Goal: Check status: Check status

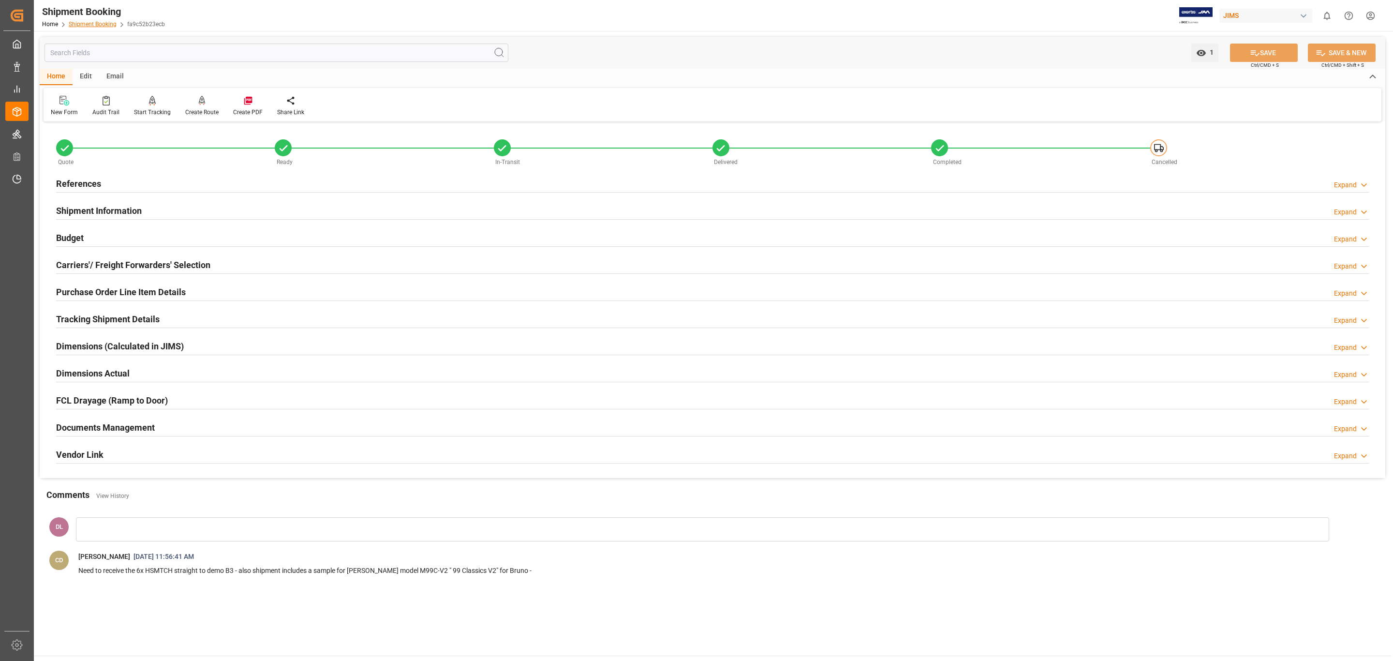
click at [101, 22] on link "Shipment Booking" at bounding box center [93, 24] width 48 height 7
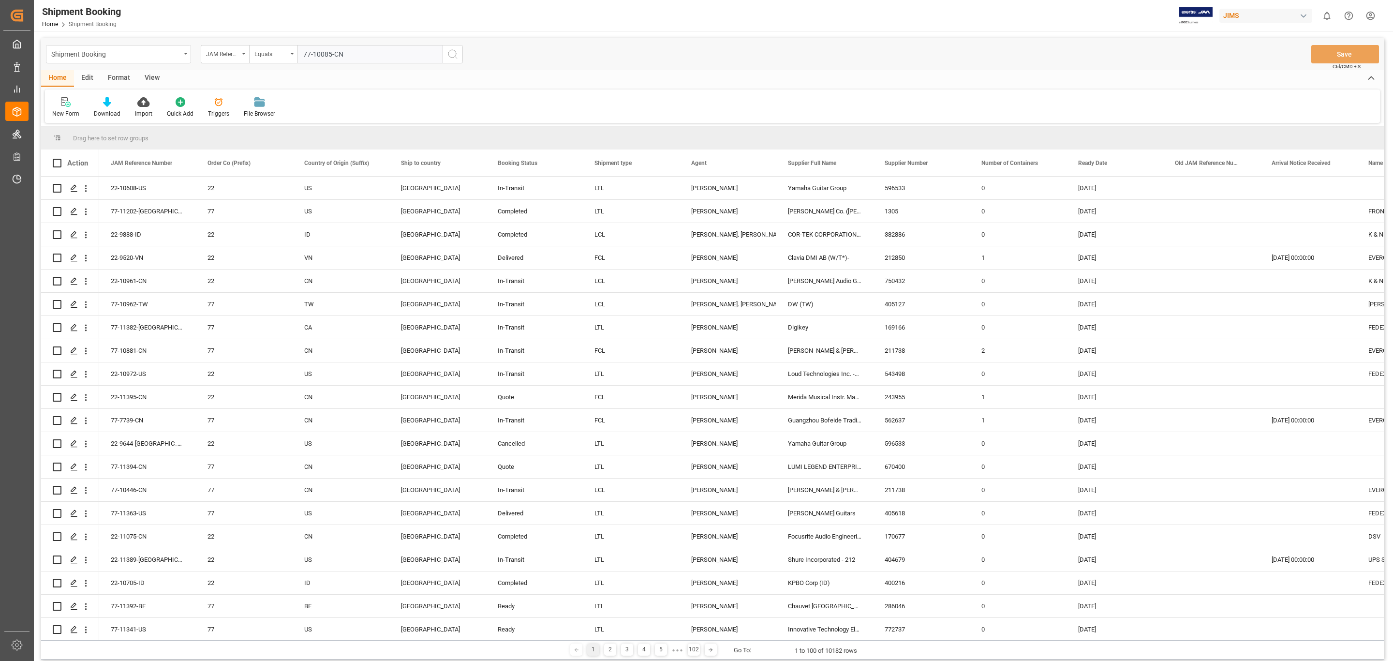
type input "77-10085-CN"
click at [454, 57] on icon "search button" at bounding box center [453, 54] width 12 height 12
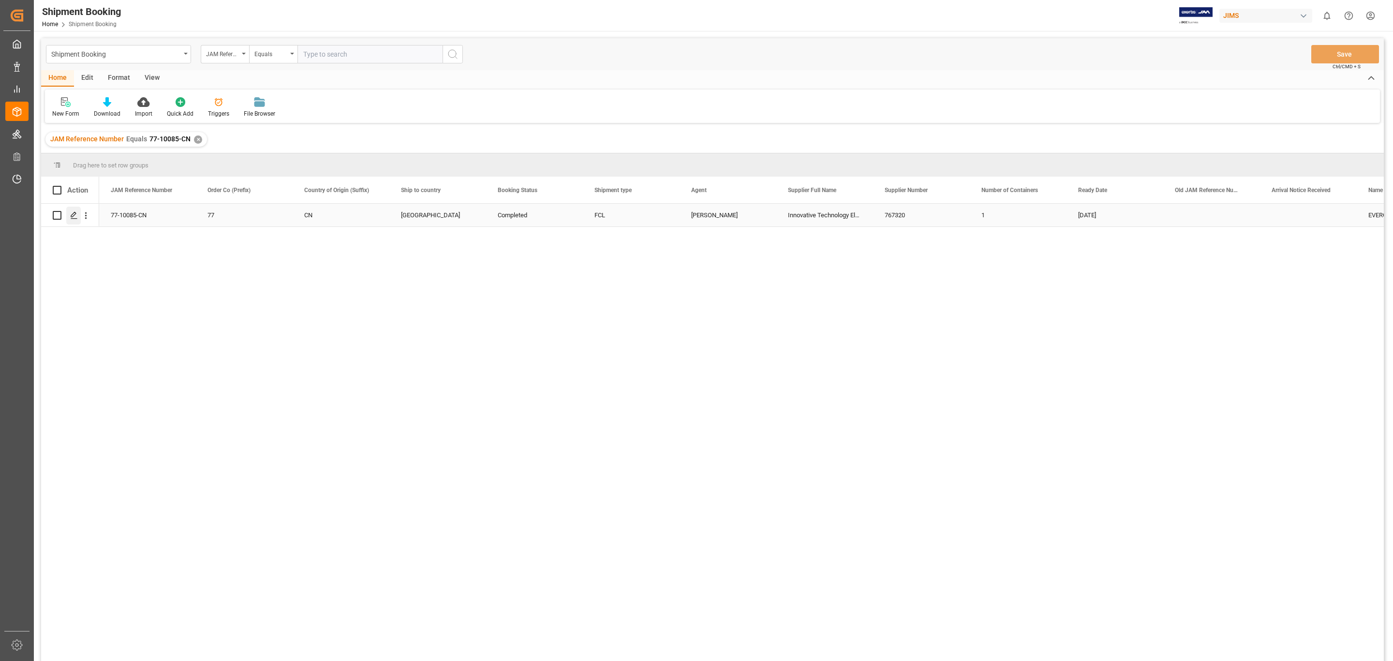
click at [76, 216] on icon "Press SPACE to select this row." at bounding box center [74, 215] width 8 height 8
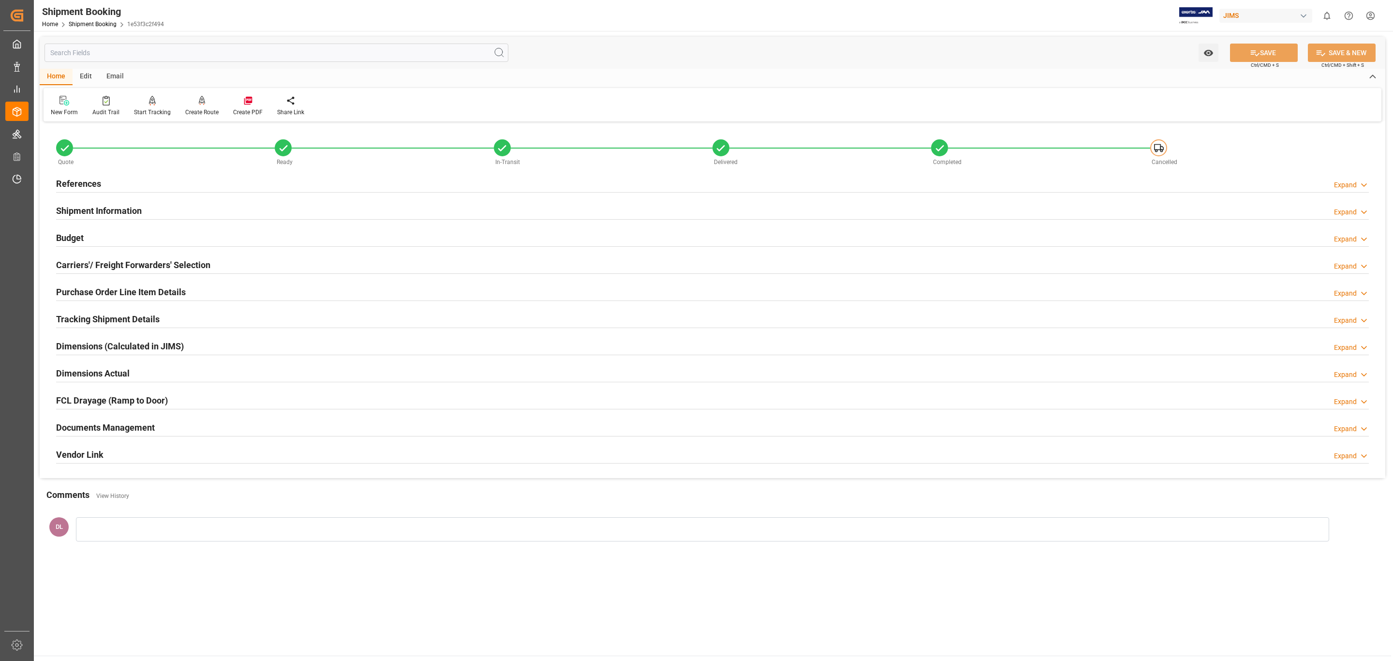
click at [260, 423] on div "Documents Management Expand" at bounding box center [712, 427] width 1313 height 18
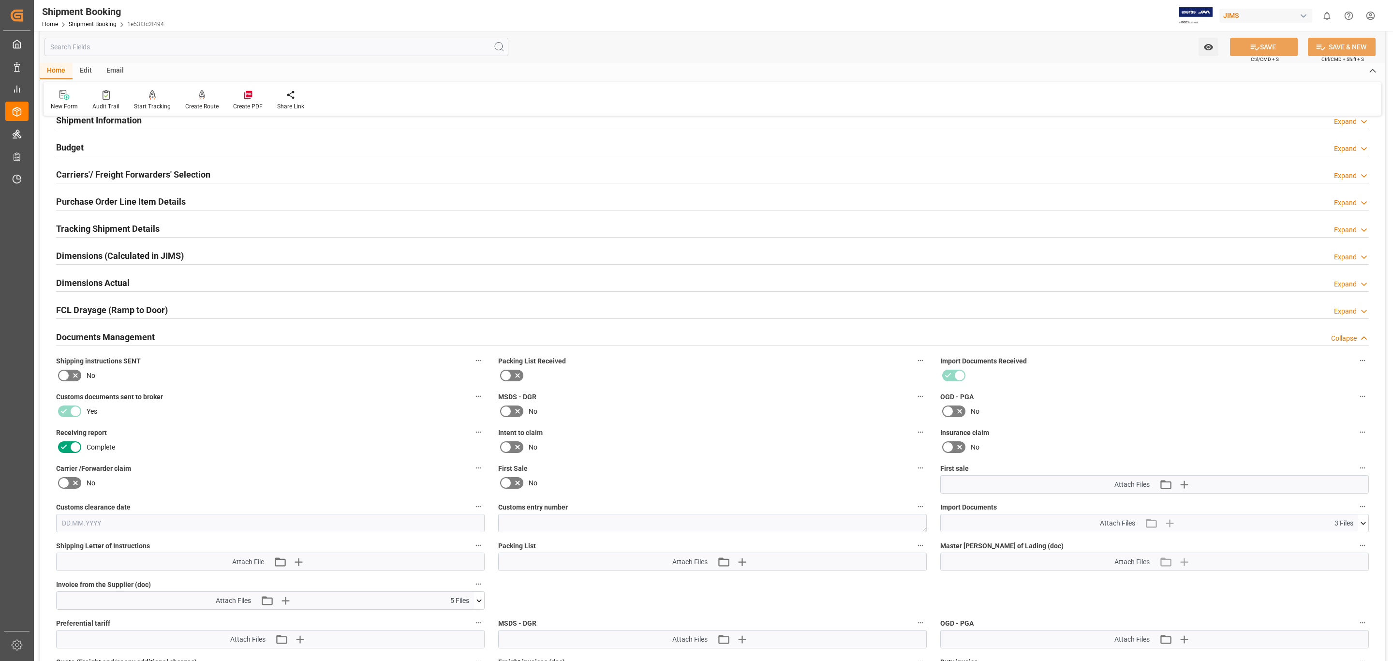
scroll to position [218, 0]
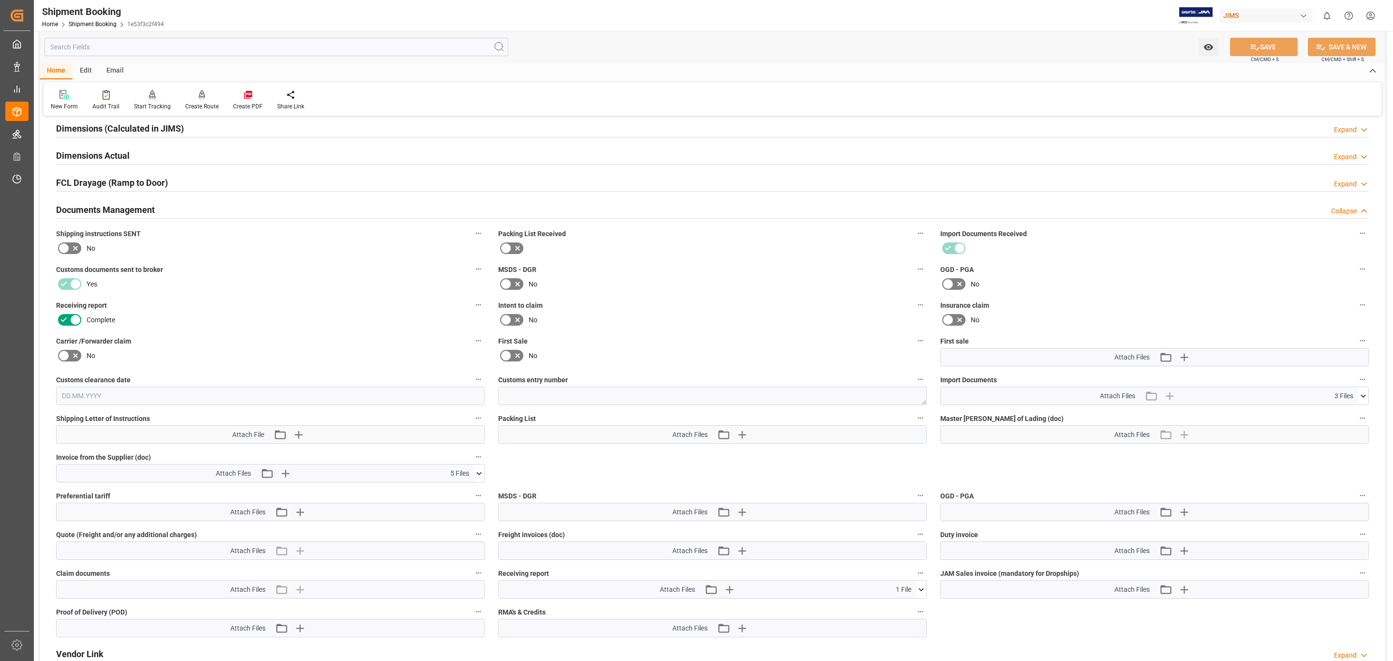
click at [474, 471] on icon at bounding box center [479, 473] width 10 height 10
click at [451, 492] on icon at bounding box center [454, 491] width 10 height 10
click at [451, 503] on icon at bounding box center [454, 501] width 10 height 10
click at [453, 511] on icon at bounding box center [454, 512] width 10 height 10
click at [453, 520] on icon at bounding box center [454, 522] width 10 height 10
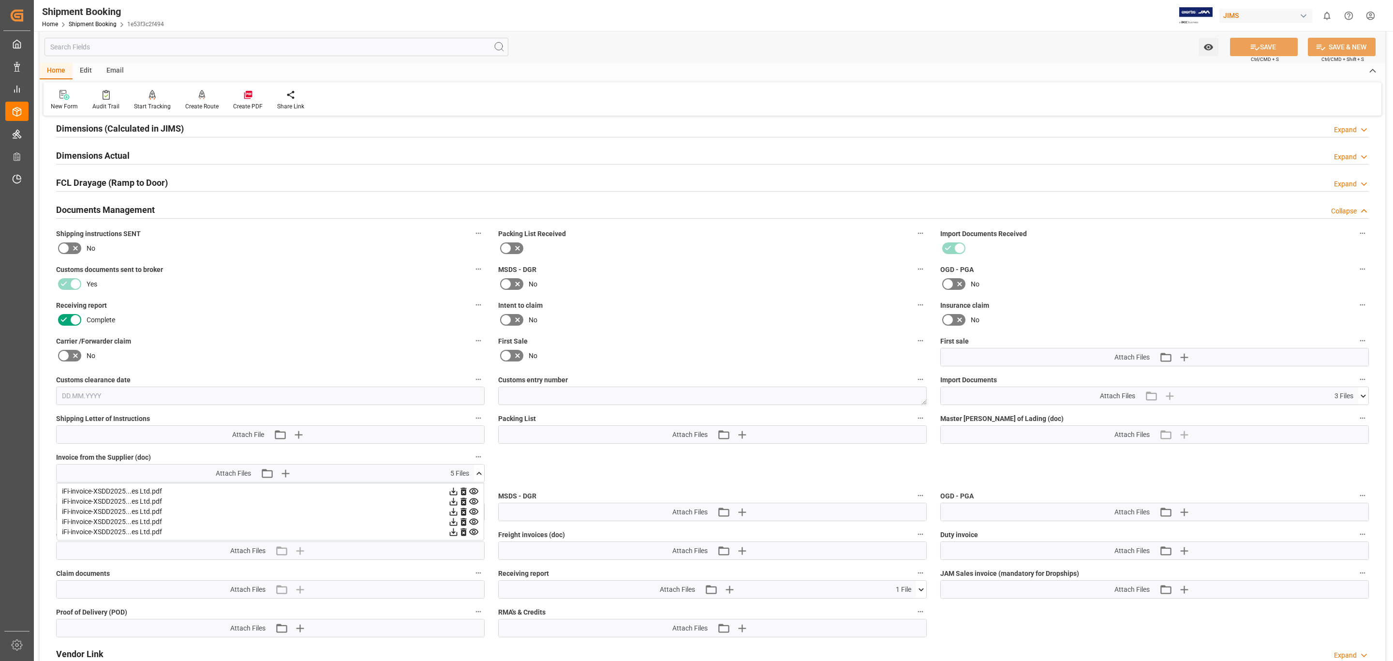
click at [452, 533] on icon at bounding box center [454, 532] width 10 height 10
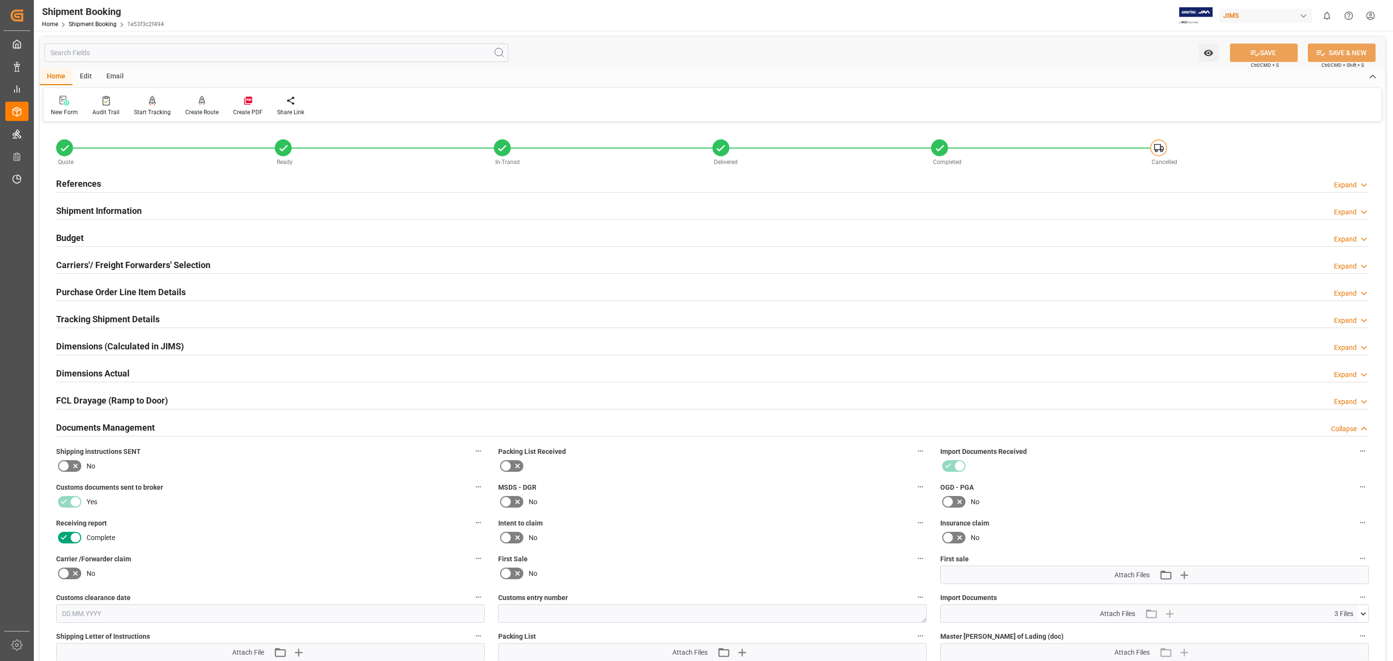
click at [89, 17] on div "Shipment Booking" at bounding box center [103, 11] width 122 height 15
click at [90, 22] on link "Shipment Booking" at bounding box center [93, 24] width 48 height 7
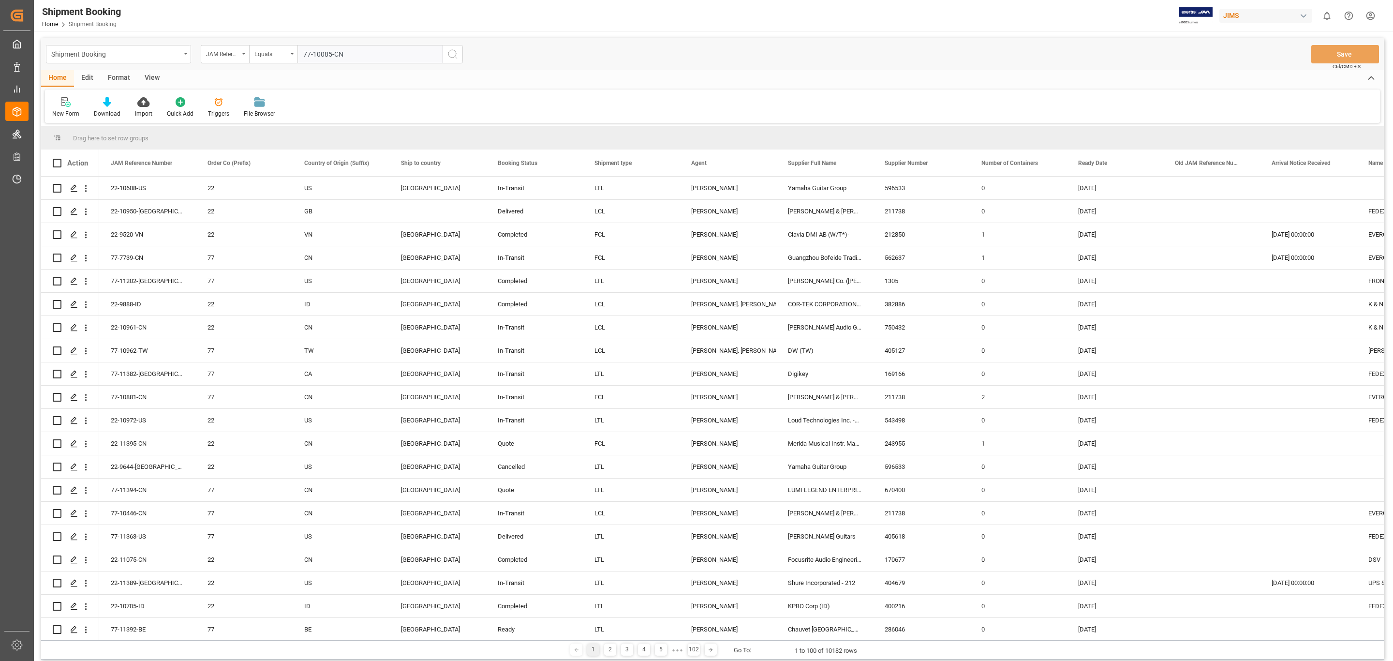
type input "77-10085-CN"
click at [455, 54] on icon "search button" at bounding box center [453, 54] width 12 height 12
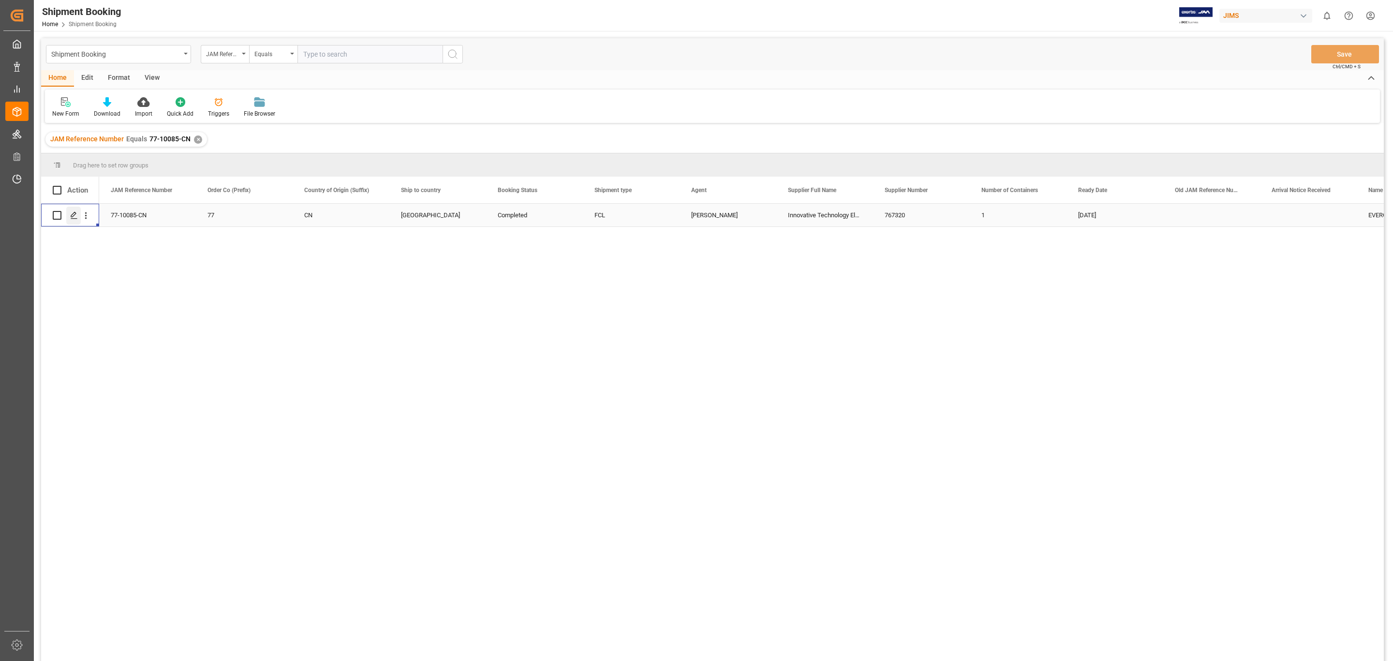
click at [75, 215] on icon "Press SPACE to select this row." at bounding box center [74, 215] width 8 height 8
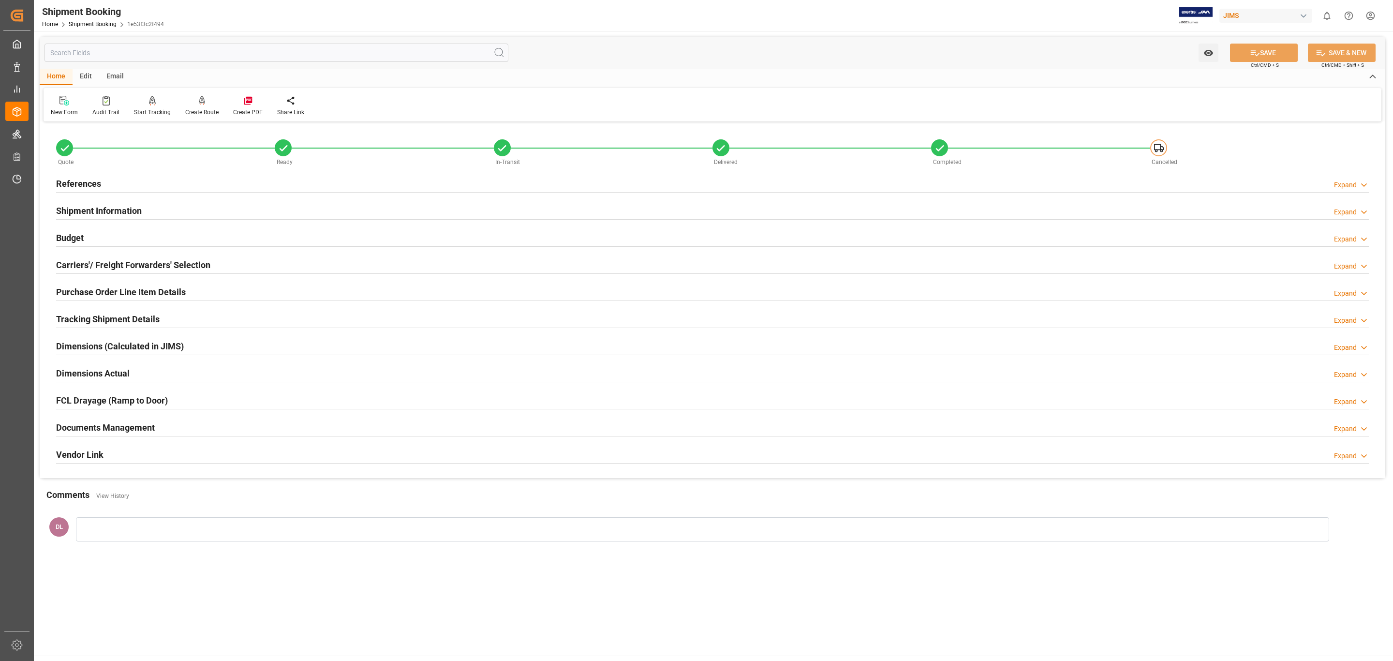
drag, startPoint x: 151, startPoint y: 430, endPoint x: 288, endPoint y: 435, distance: 136.5
click at [153, 430] on h2 "Documents Management" at bounding box center [105, 427] width 99 height 13
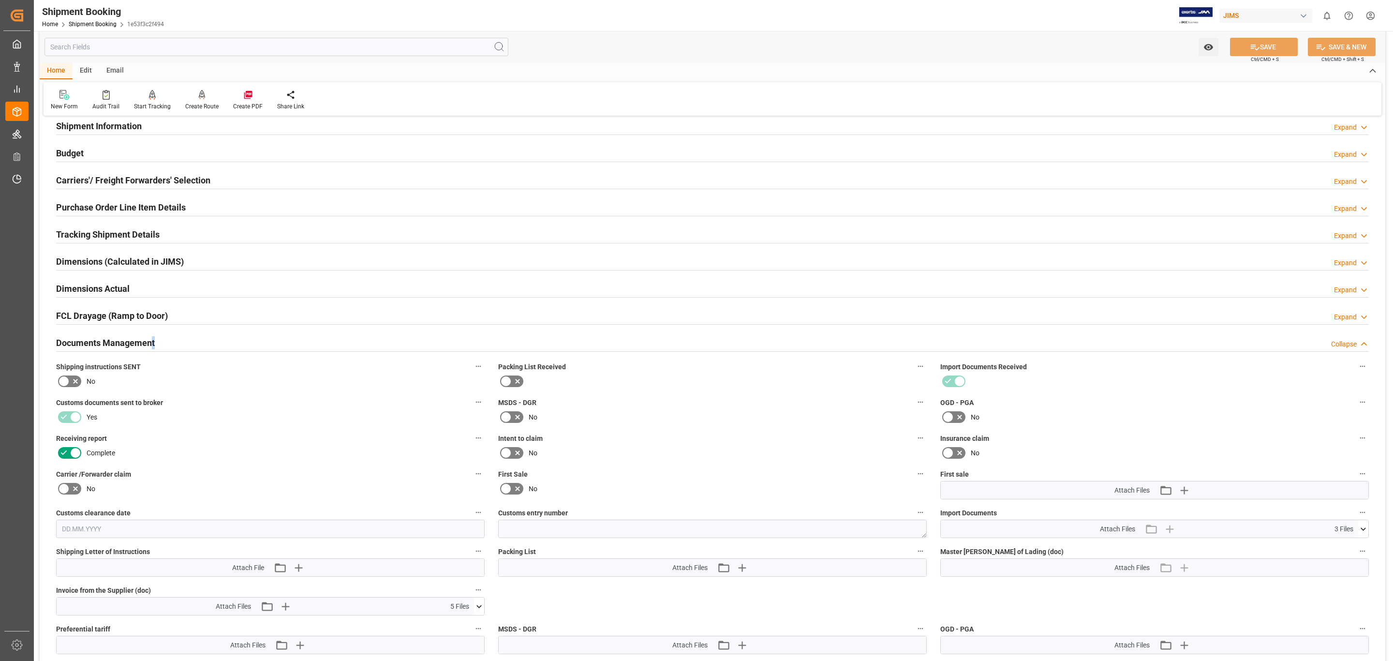
scroll to position [218, 0]
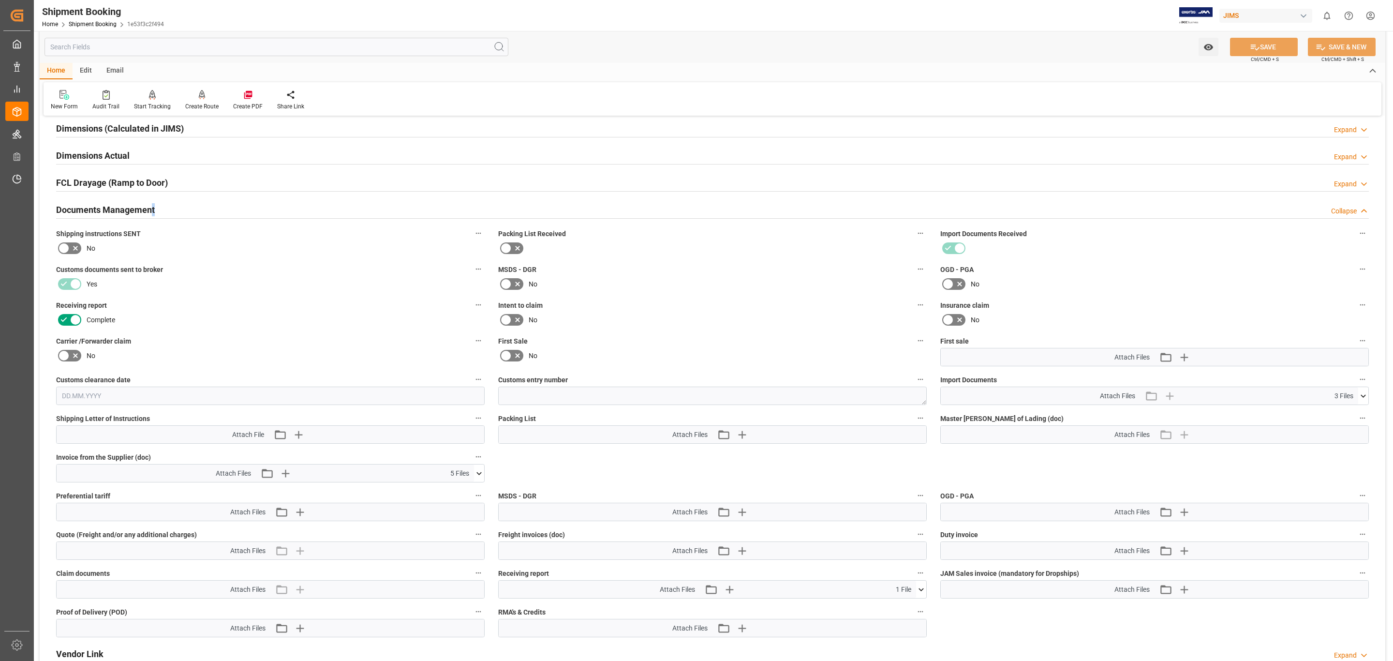
click at [1363, 392] on icon at bounding box center [1364, 396] width 10 height 10
click at [1359, 413] on icon at bounding box center [1358, 414] width 9 height 6
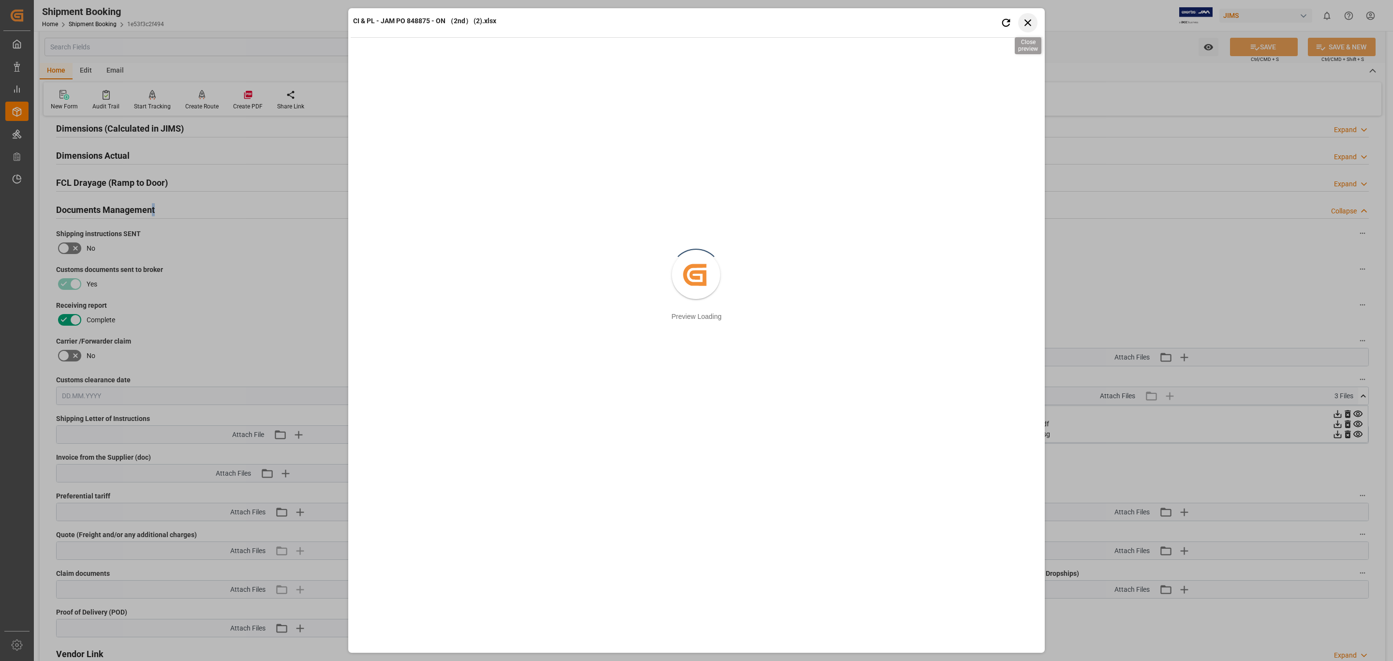
click at [1022, 22] on icon "button" at bounding box center [1028, 22] width 12 height 12
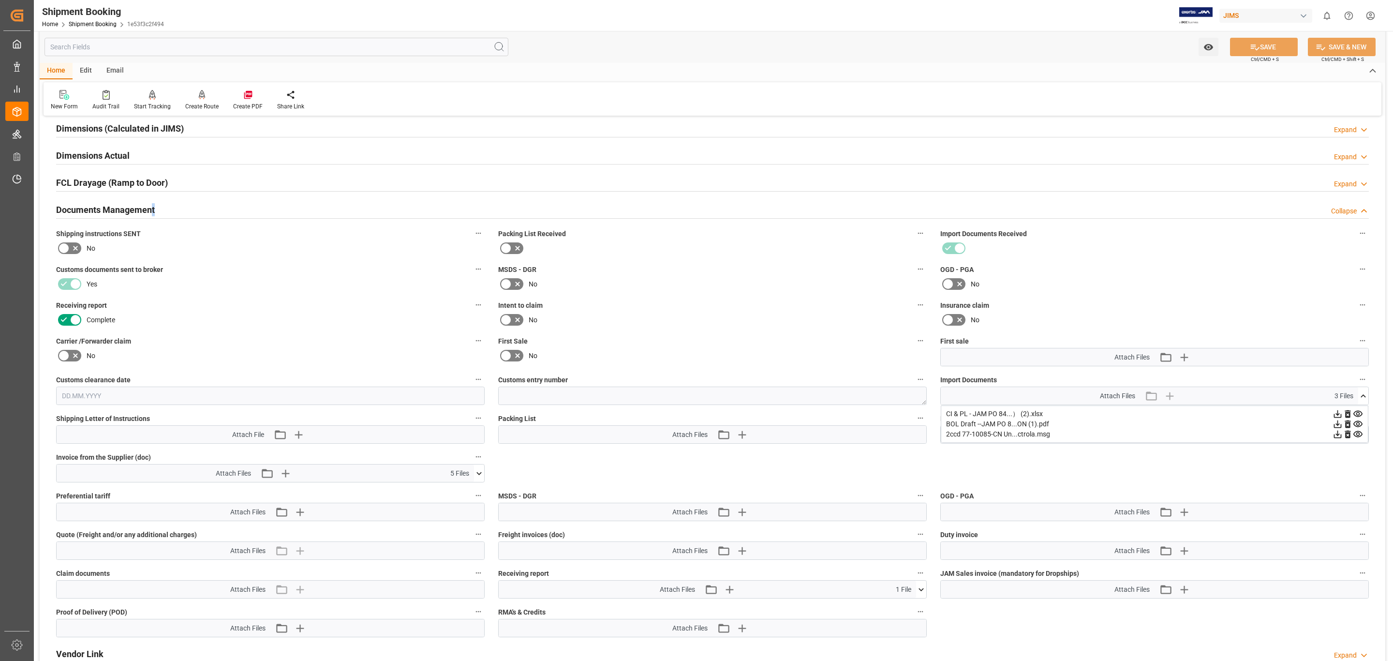
click at [1339, 413] on icon at bounding box center [1338, 414] width 10 height 10
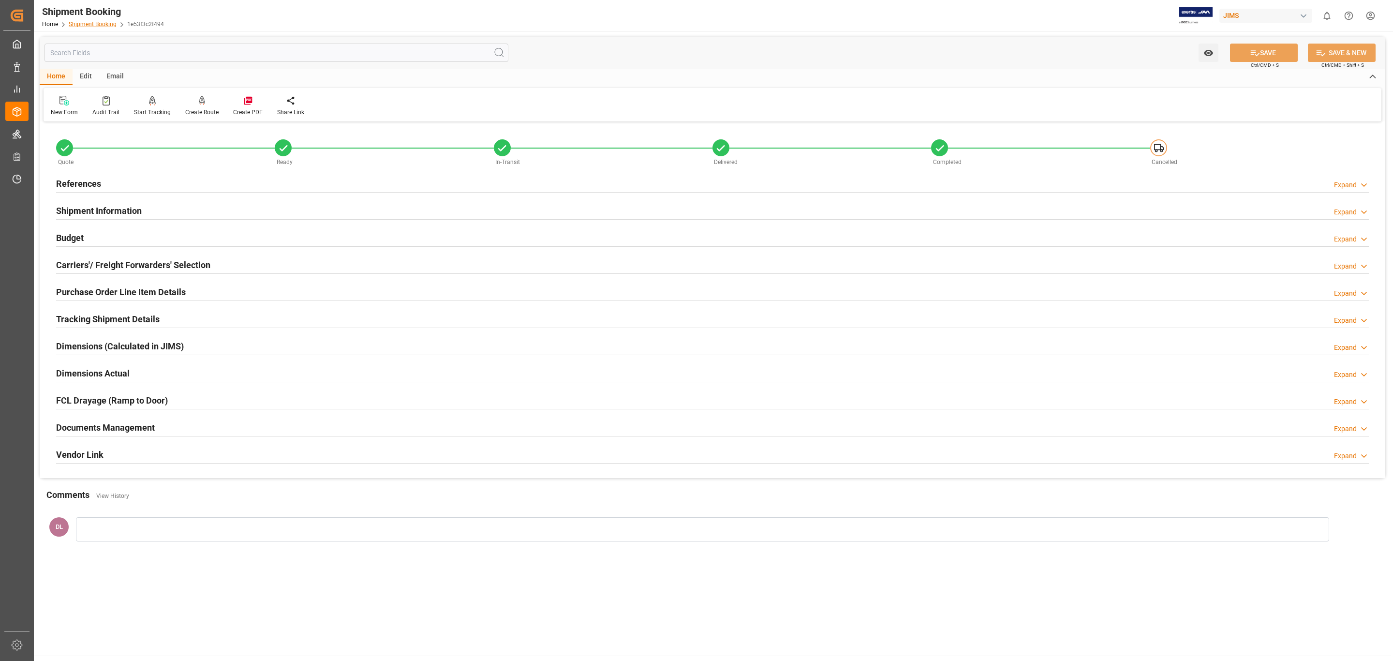
click at [95, 21] on link "Shipment Booking" at bounding box center [93, 24] width 48 height 7
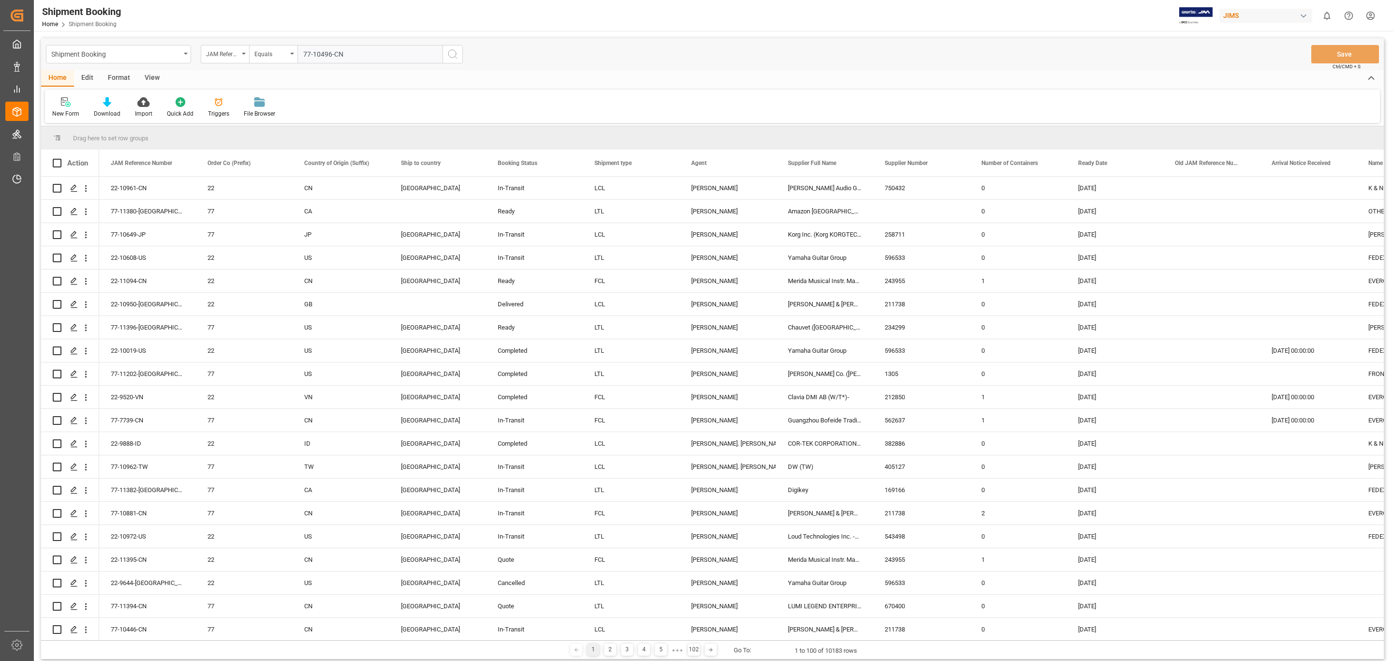
type input "77-10496-CN"
click at [456, 54] on icon "search button" at bounding box center [453, 54] width 12 height 12
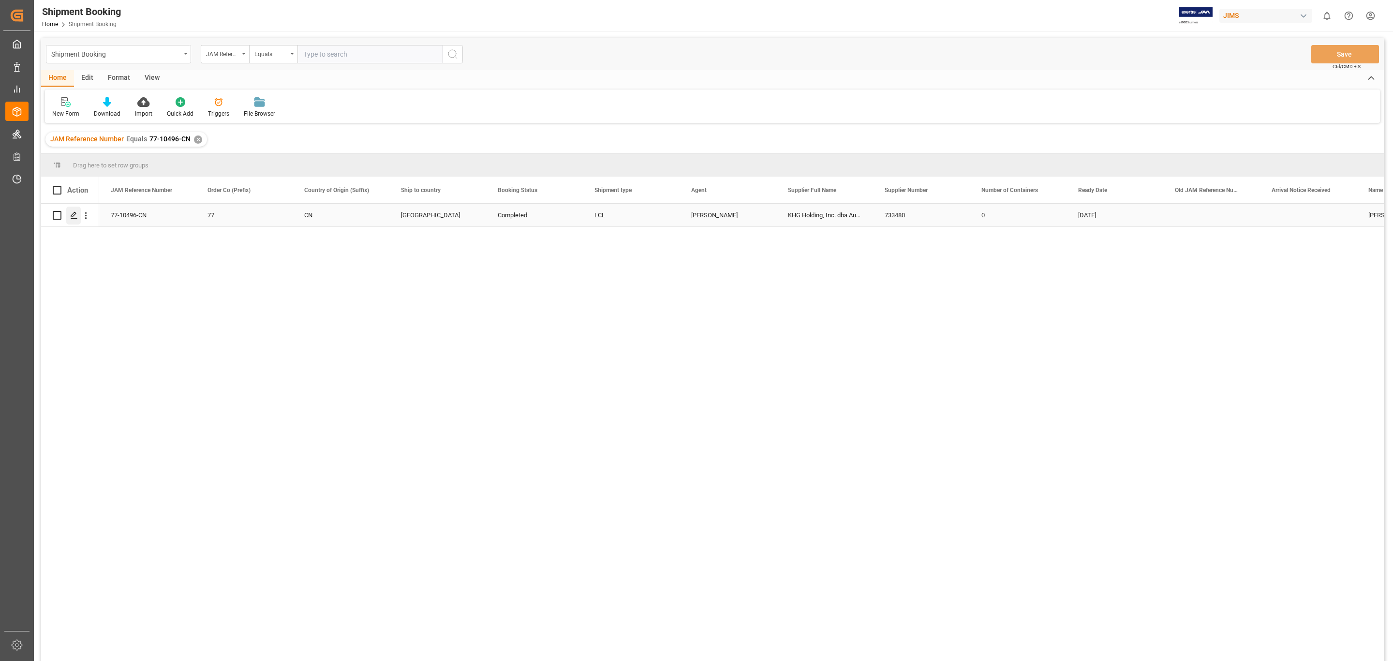
click at [73, 213] on icon "Press SPACE to select this row." at bounding box center [74, 215] width 8 height 8
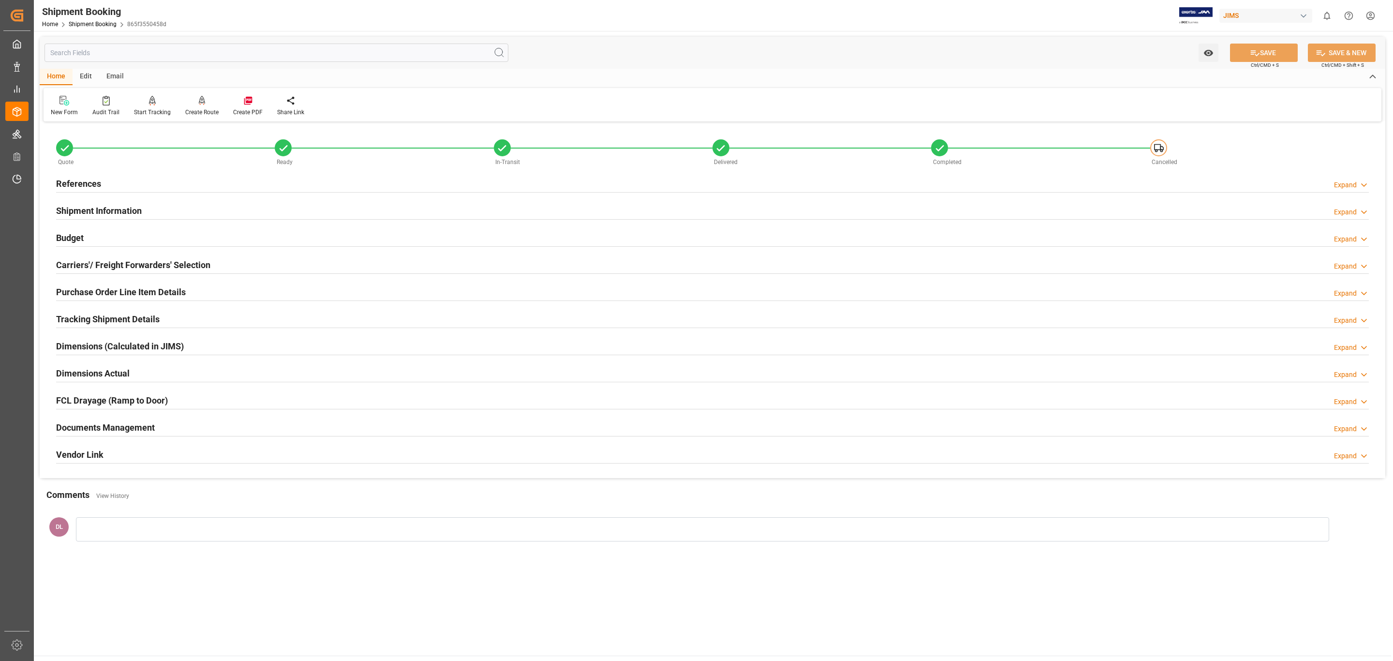
click at [124, 427] on h2 "Documents Management" at bounding box center [105, 427] width 99 height 13
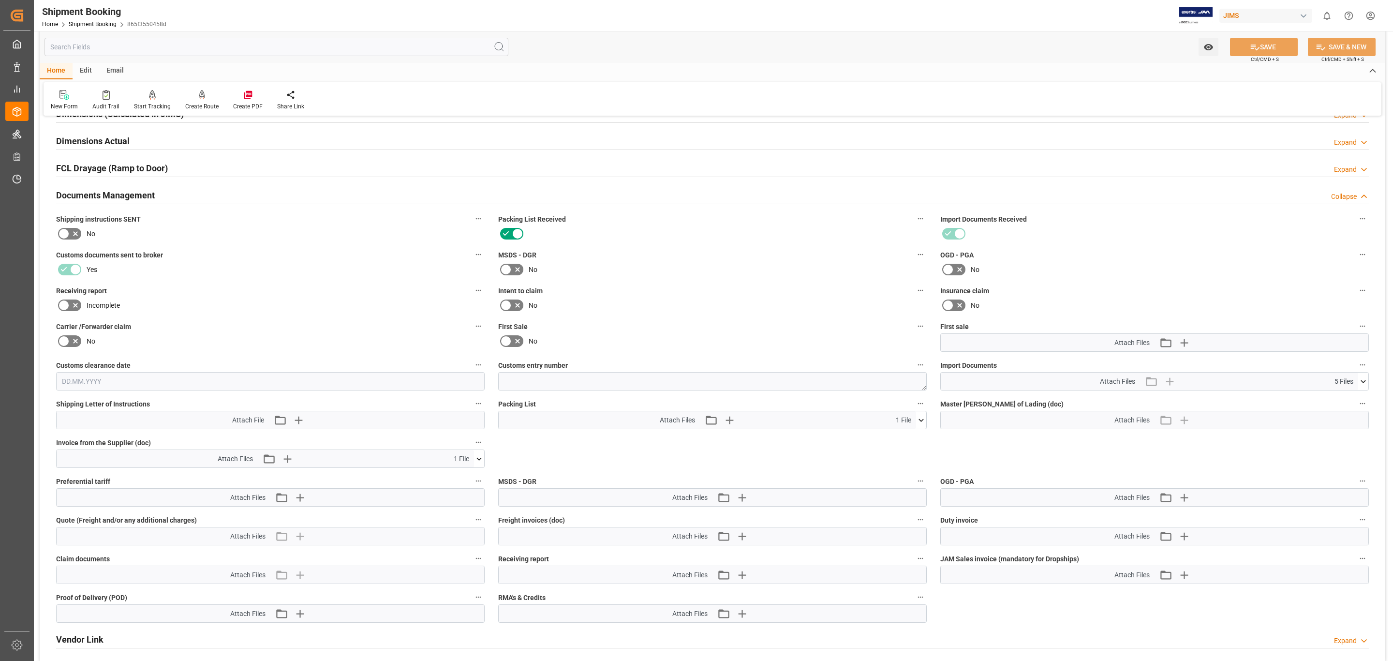
scroll to position [363, 0]
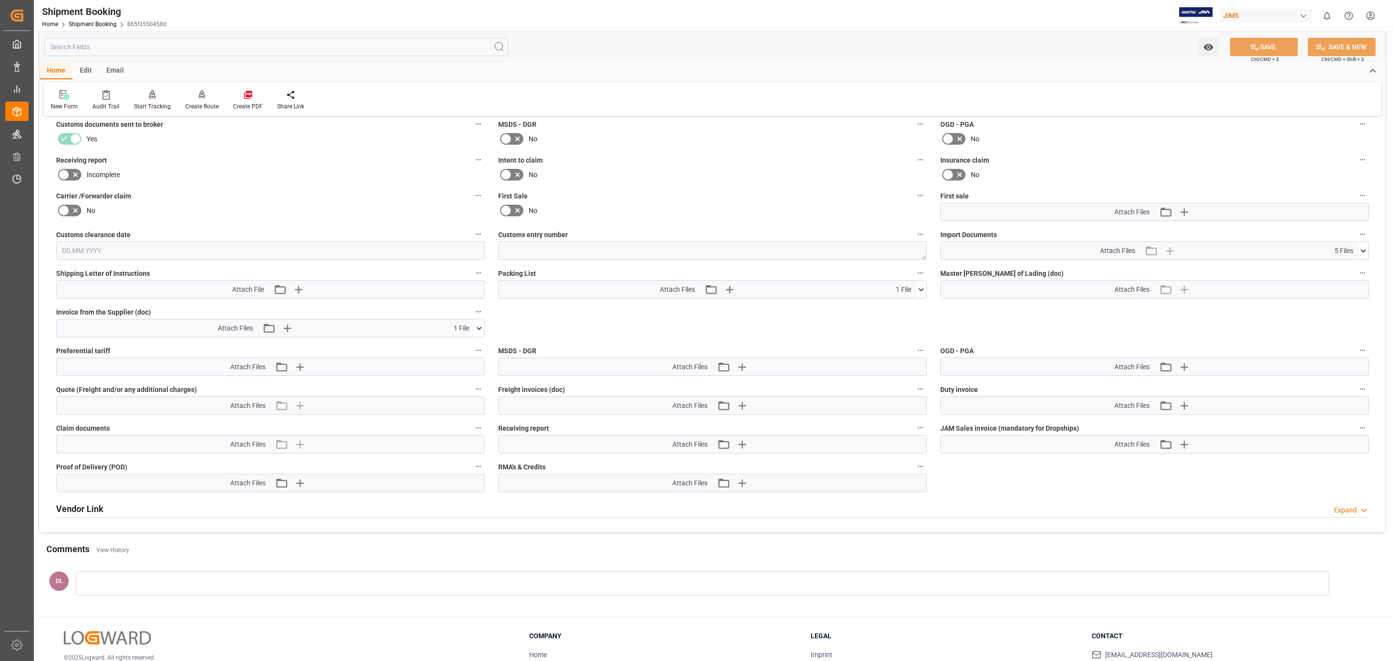
click at [478, 325] on icon at bounding box center [479, 328] width 10 height 10
click at [450, 344] on icon at bounding box center [454, 346] width 10 height 10
click at [1362, 250] on icon at bounding box center [1364, 251] width 10 height 10
click at [95, 22] on link "Shipment Booking" at bounding box center [93, 24] width 48 height 7
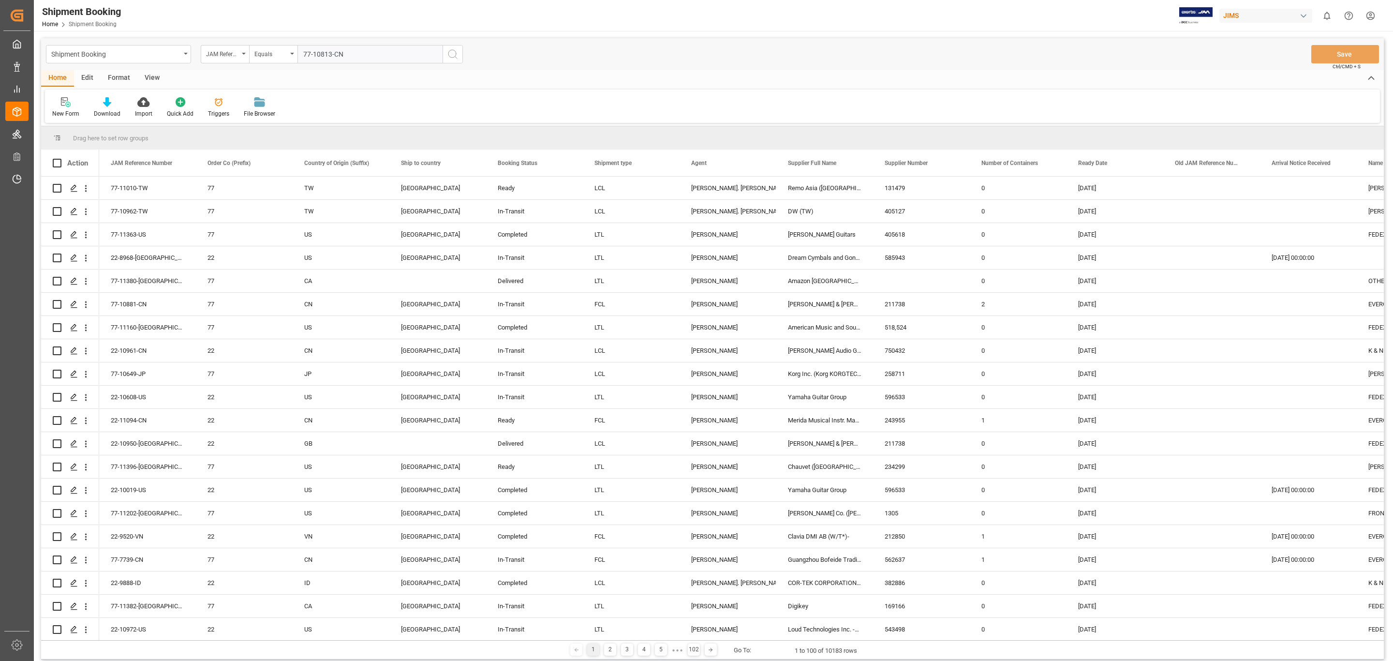
type input "77-10813-CN"
click at [450, 56] on icon "search button" at bounding box center [453, 54] width 12 height 12
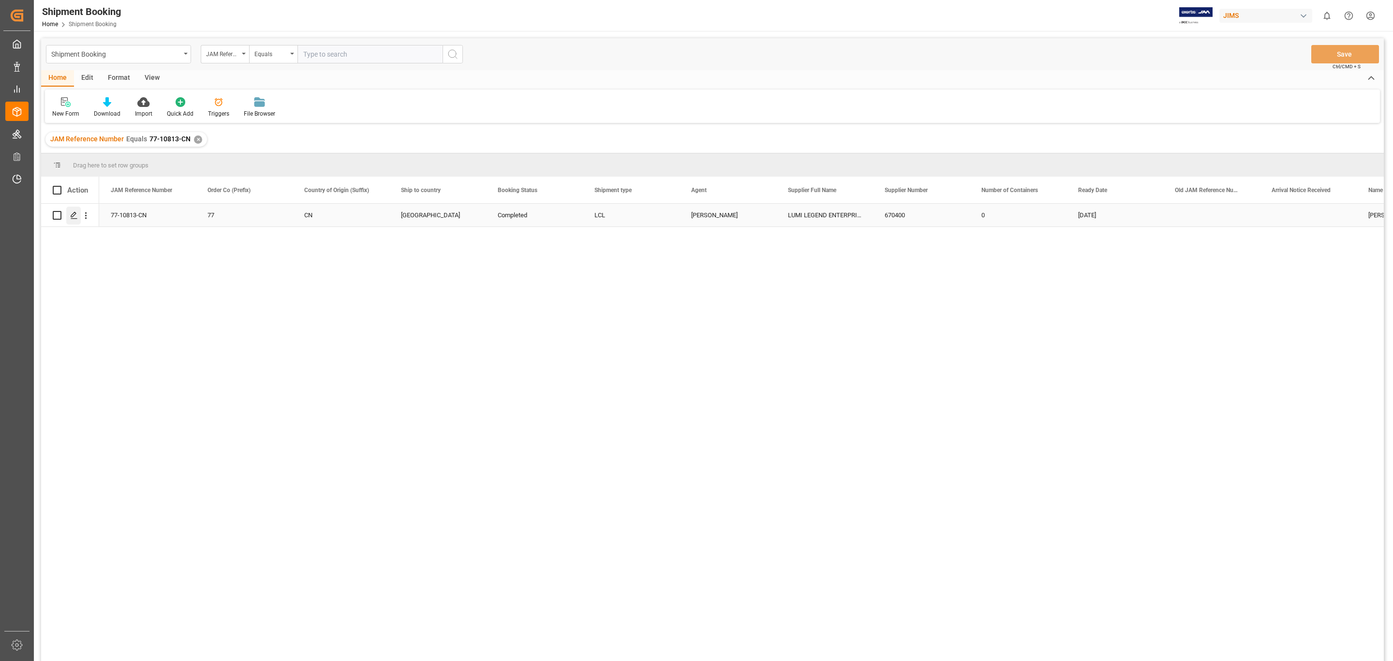
click at [72, 216] on icon "Press SPACE to select this row." at bounding box center [74, 215] width 8 height 8
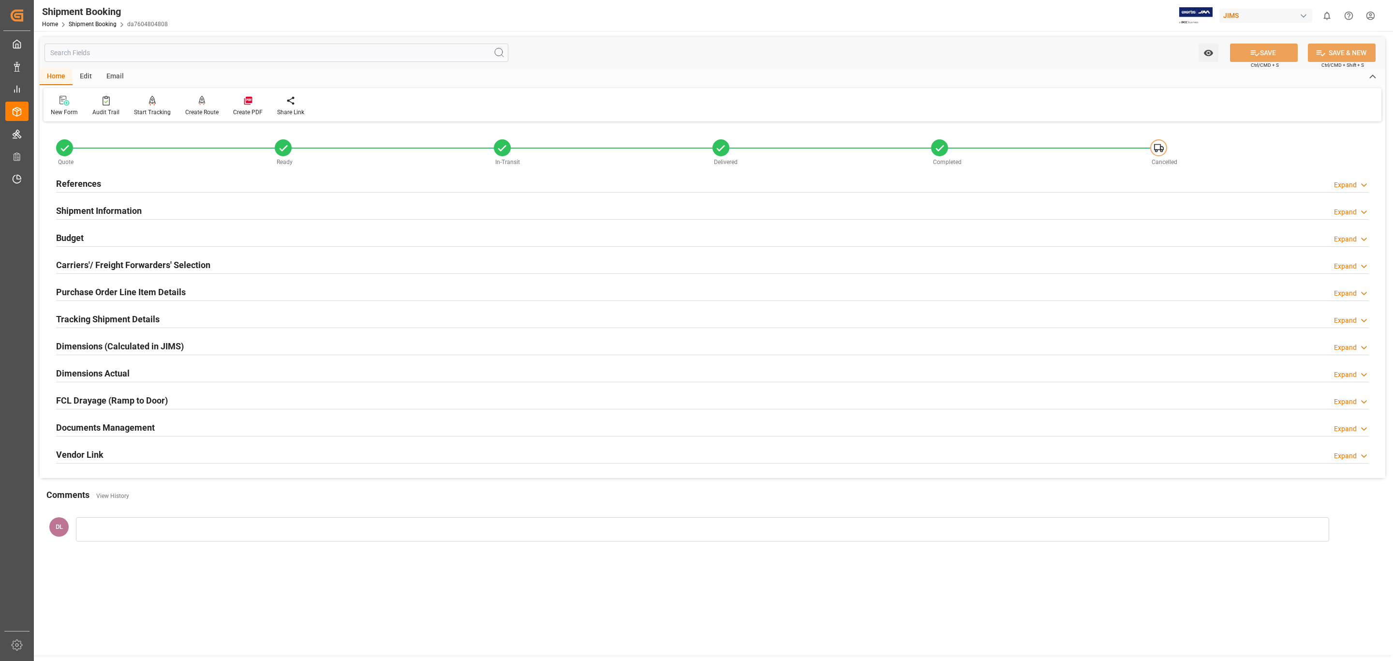
click at [120, 430] on h2 "Documents Management" at bounding box center [105, 427] width 99 height 13
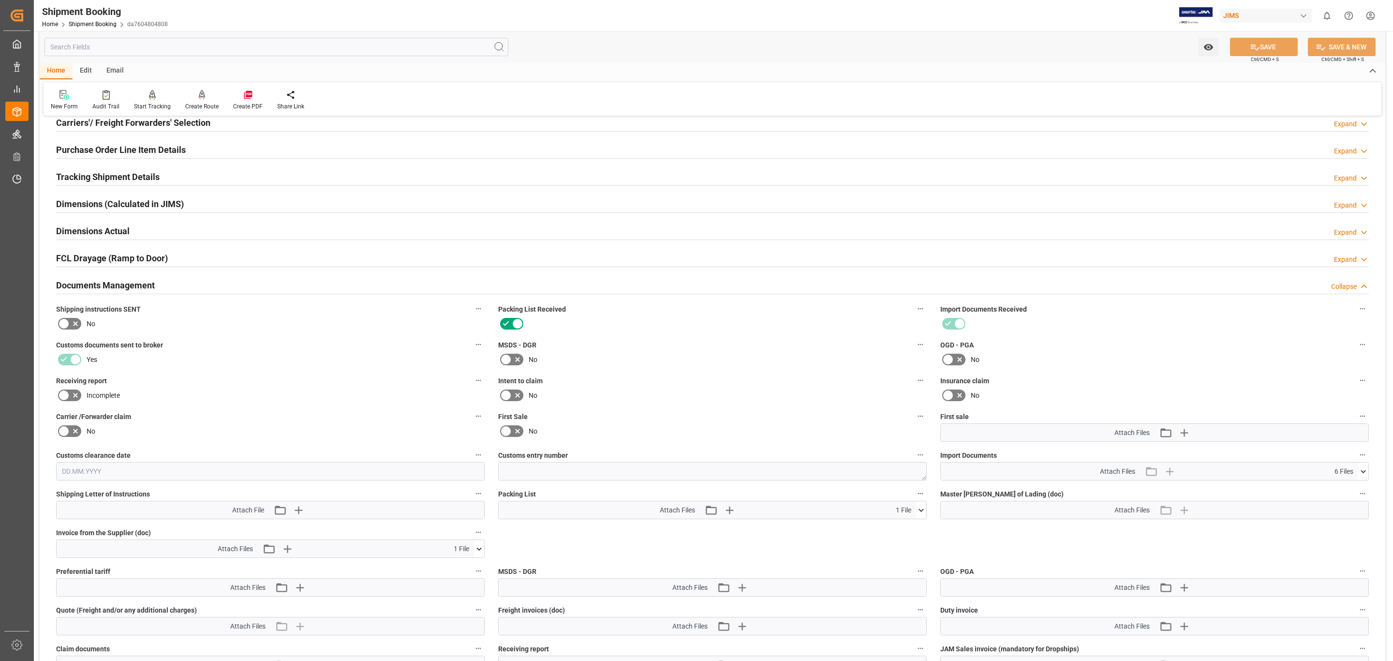
scroll to position [290, 0]
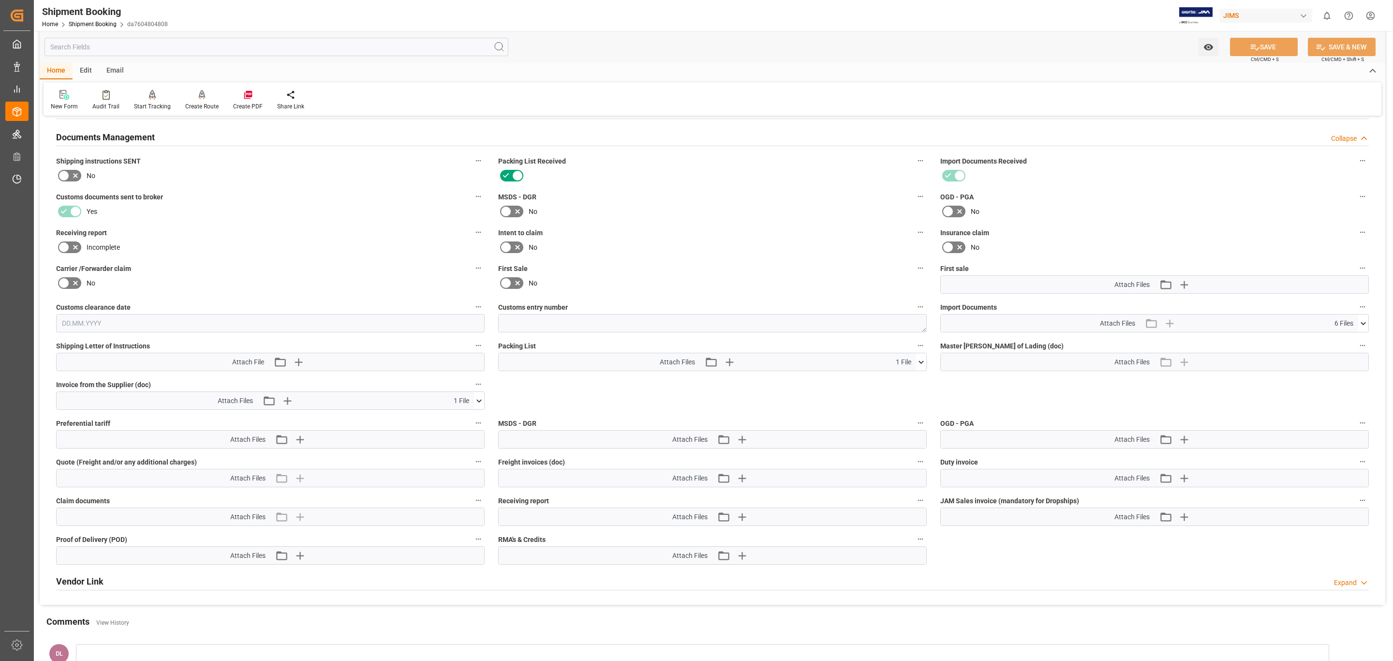
click at [343, 398] on div "Attach Files Attach existing file Upload new file 1 File" at bounding box center [266, 400] width 418 height 17
click at [477, 402] on icon at bounding box center [479, 400] width 5 height 3
click at [1365, 324] on icon at bounding box center [1363, 323] width 5 height 3
click at [1334, 395] on icon at bounding box center [1338, 393] width 8 height 8
click at [472, 421] on icon at bounding box center [474, 419] width 10 height 10
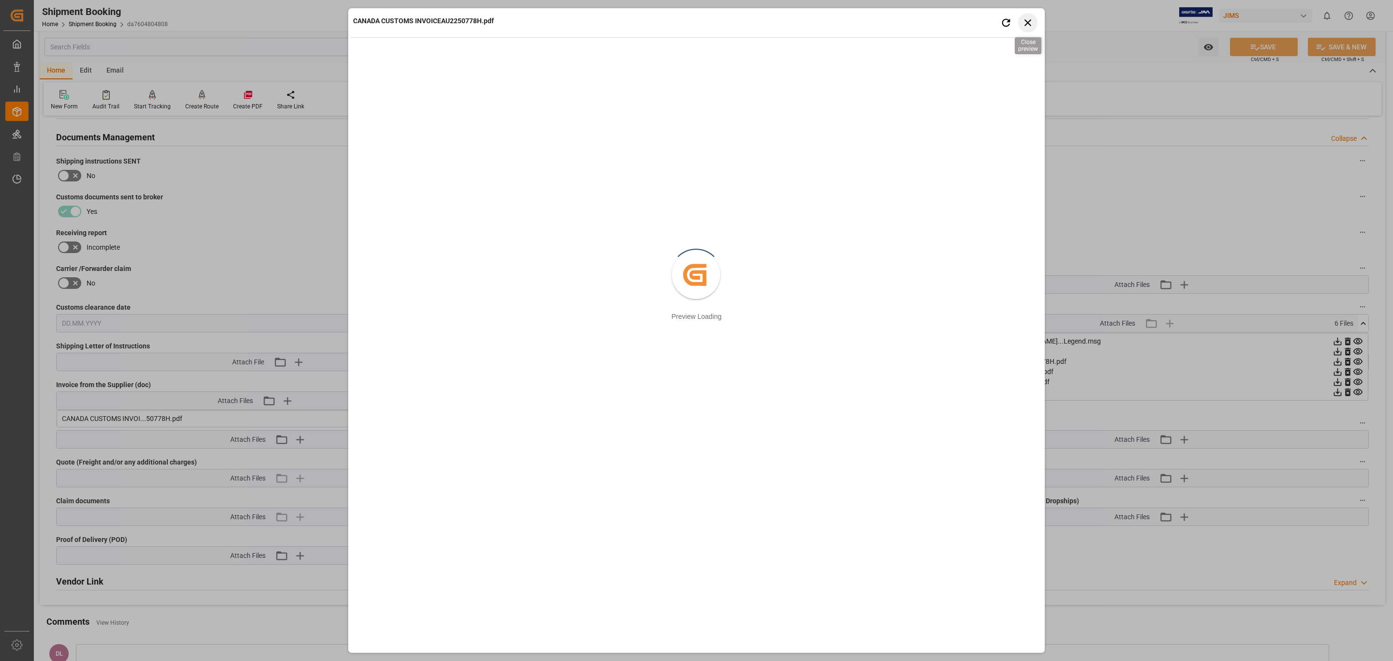
click at [1031, 26] on icon "button" at bounding box center [1028, 22] width 12 height 12
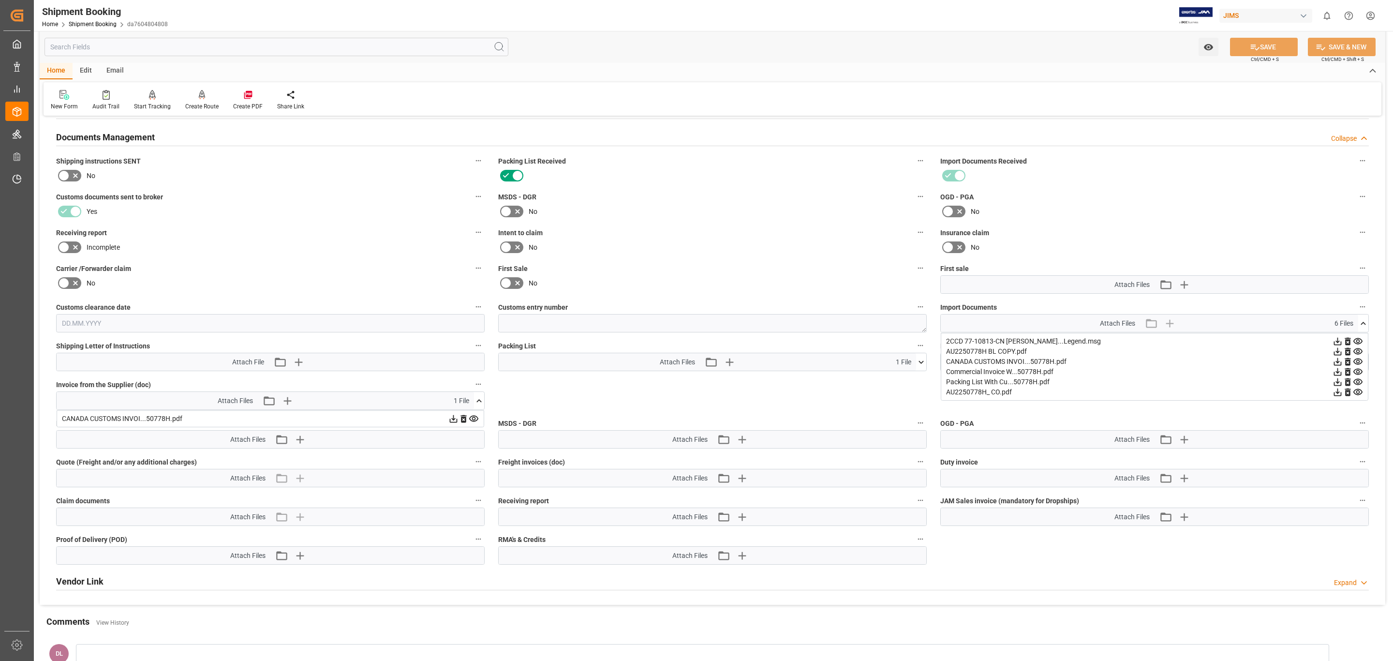
click at [1359, 340] on icon at bounding box center [1358, 341] width 10 height 10
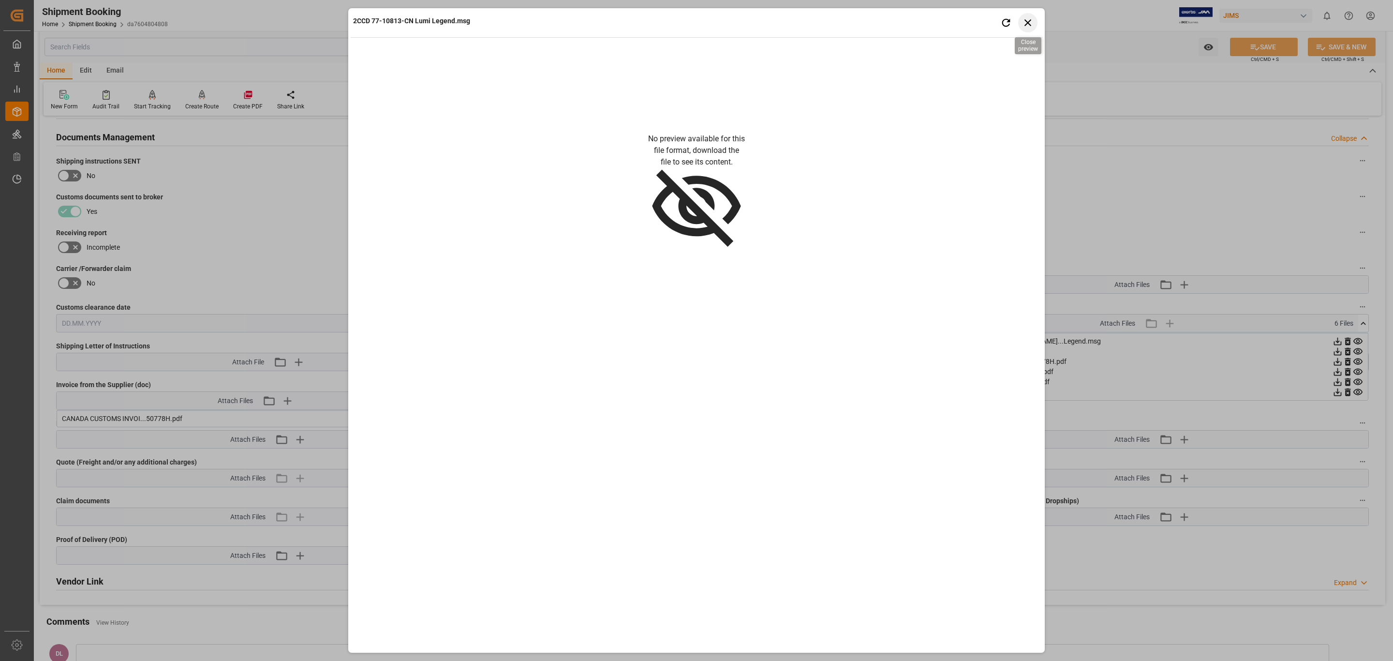
click at [1026, 23] on icon "button" at bounding box center [1028, 22] width 12 height 12
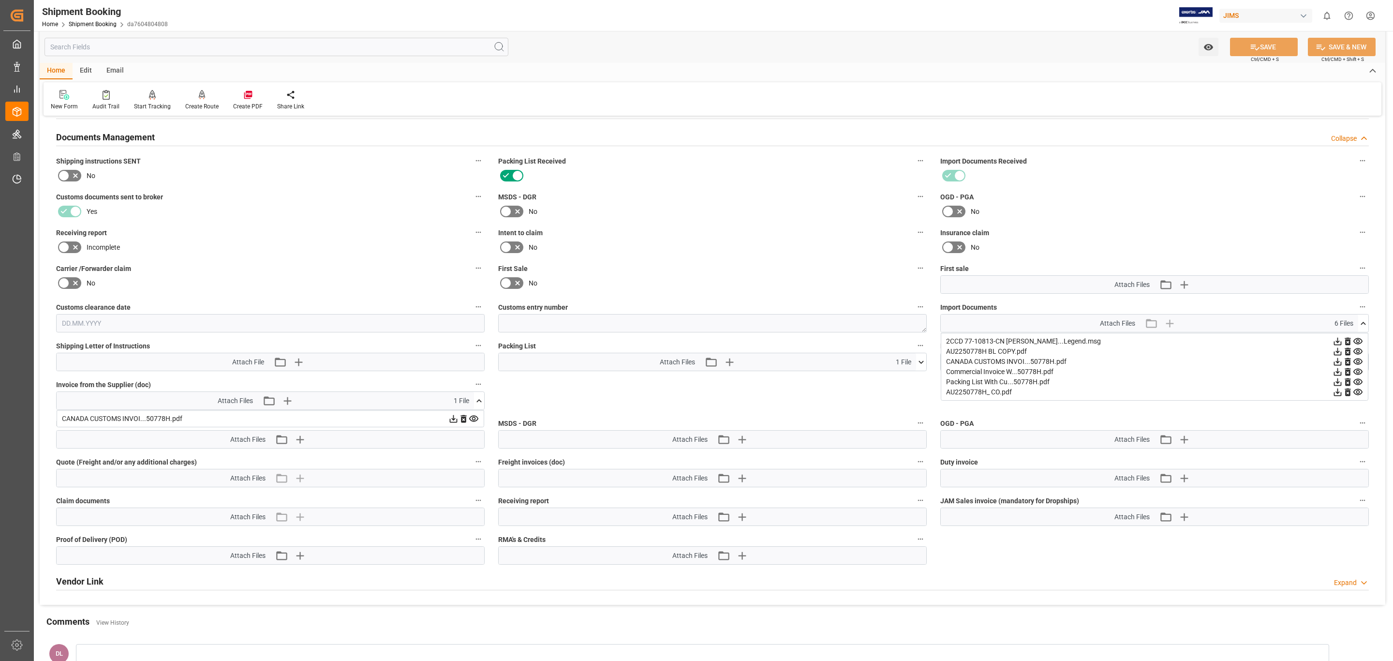
click at [1336, 339] on icon at bounding box center [1338, 341] width 10 height 10
click at [1338, 351] on icon at bounding box center [1338, 351] width 10 height 10
click at [1337, 372] on icon at bounding box center [1338, 372] width 8 height 8
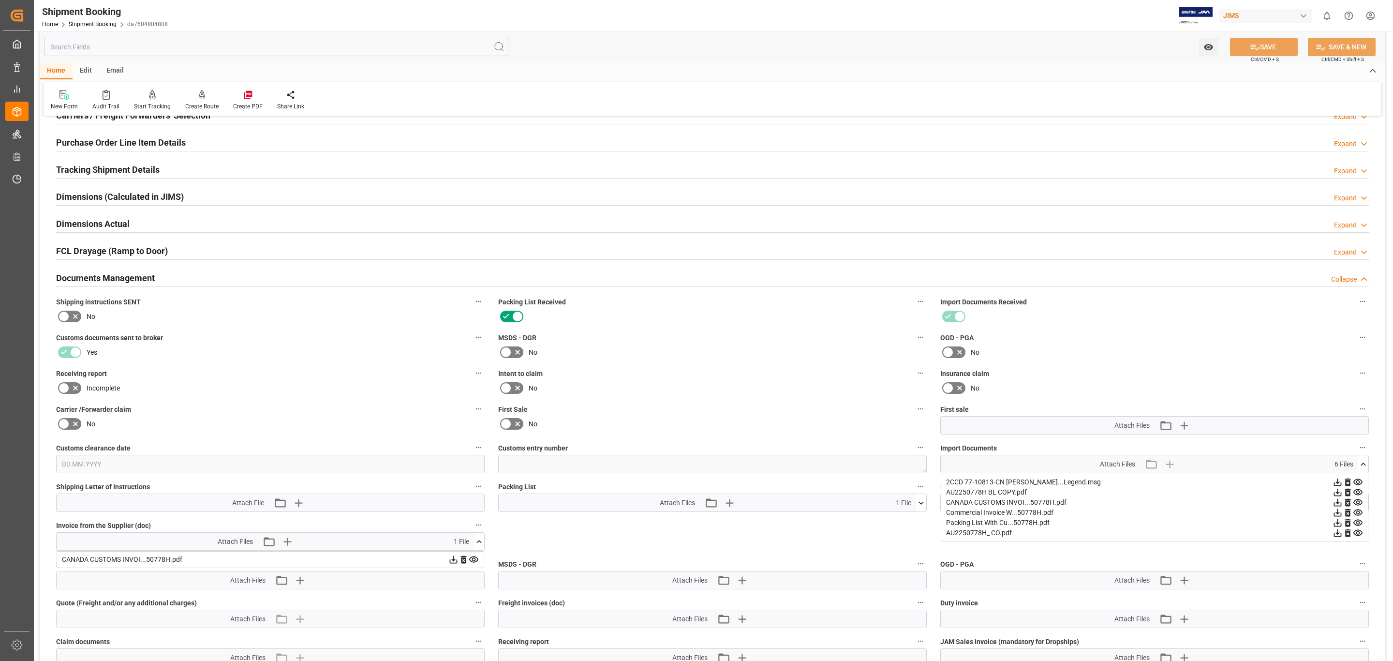
scroll to position [0, 0]
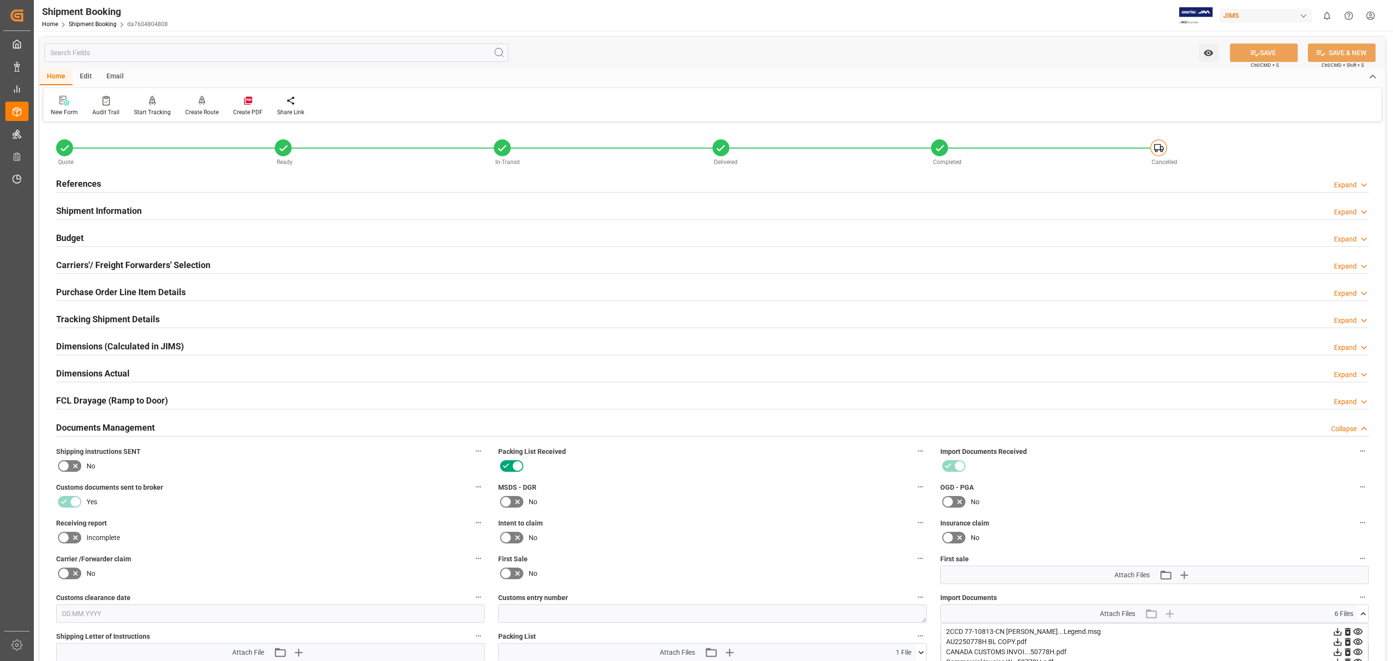
click at [220, 288] on div "Purchase Order Line Item Details Expand" at bounding box center [712, 291] width 1313 height 18
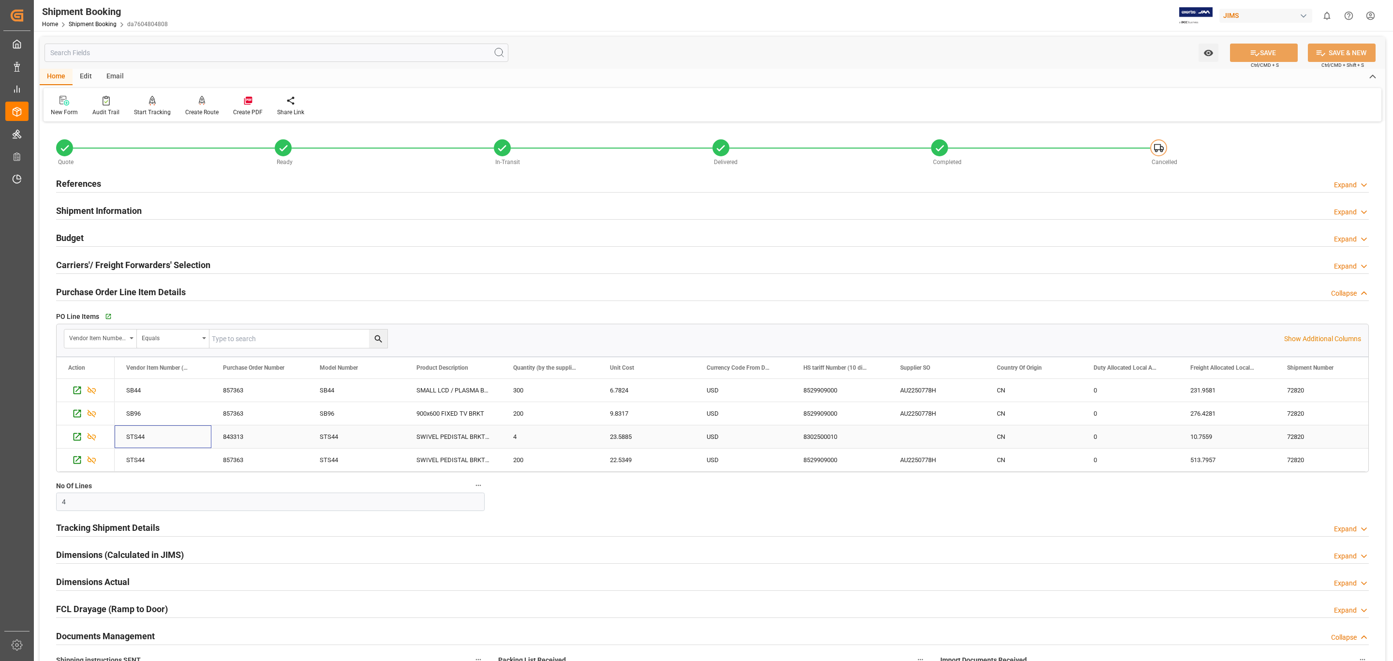
click at [160, 437] on div "STS44" at bounding box center [163, 436] width 97 height 23
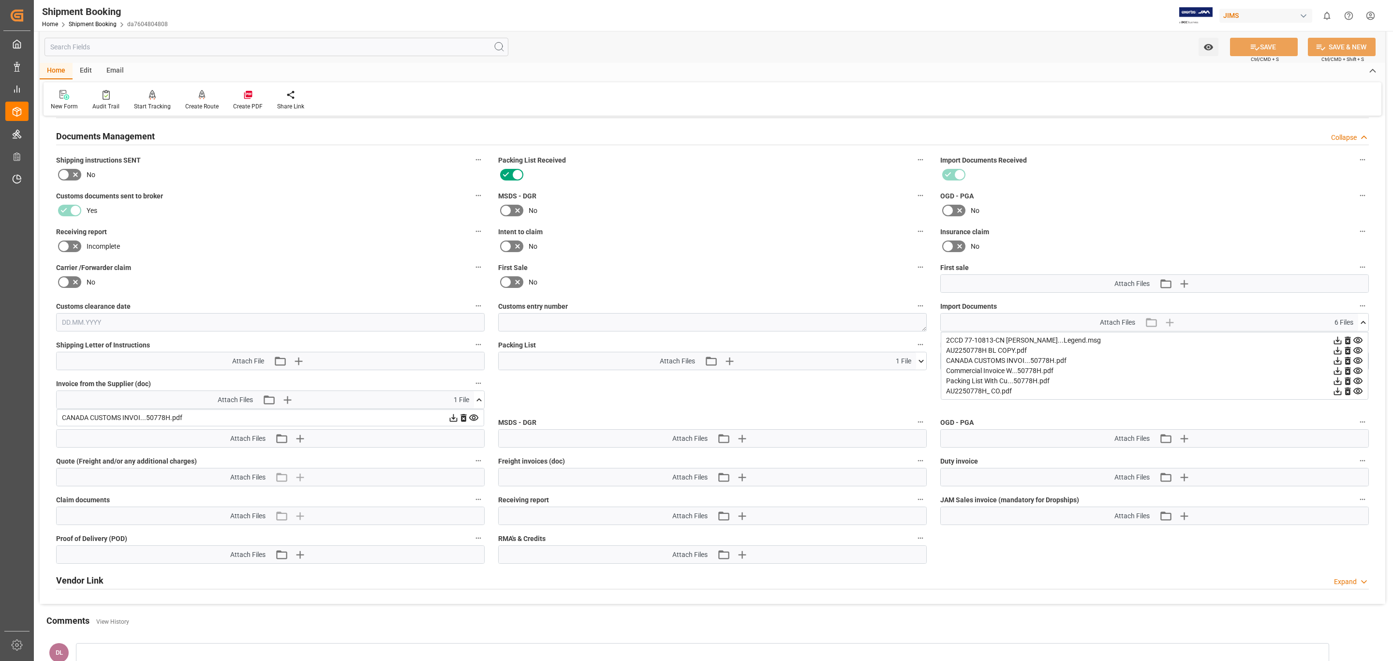
scroll to position [508, 0]
